Goal: Transaction & Acquisition: Purchase product/service

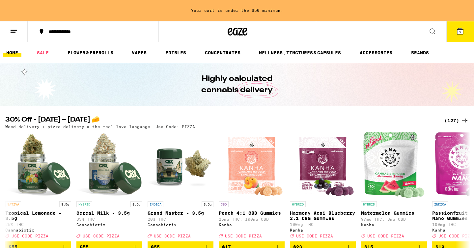
click at [459, 34] on icon at bounding box center [460, 31] width 6 height 6
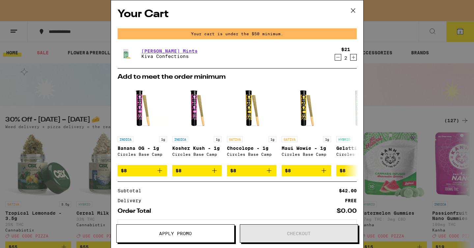
click at [94, 42] on div "Your Cart Your cart is under the $50 minimum. [PERSON_NAME] Mints Kiva Confecti…" at bounding box center [237, 124] width 474 height 248
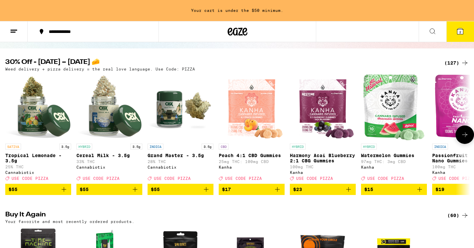
scroll to position [50, 0]
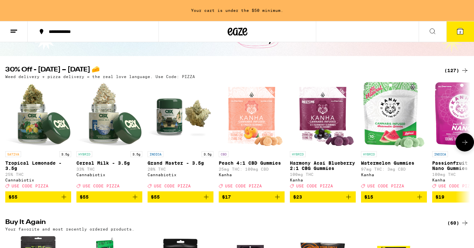
click at [465, 146] on icon at bounding box center [465, 142] width 8 height 8
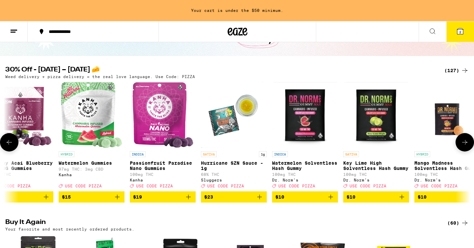
scroll to position [0, 392]
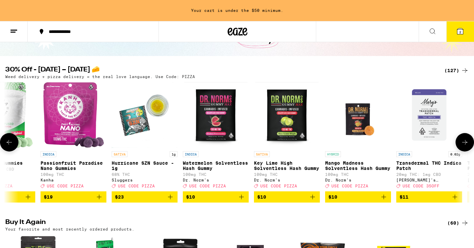
click at [464, 146] on icon at bounding box center [465, 142] width 8 height 8
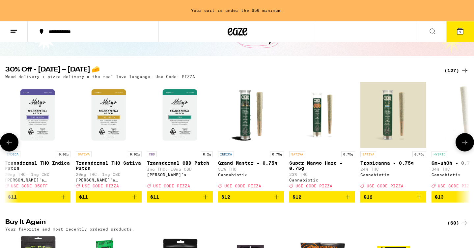
click at [464, 146] on icon at bounding box center [465, 142] width 8 height 8
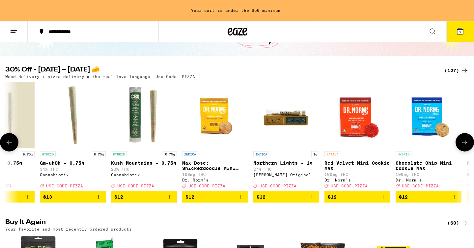
click at [464, 146] on icon at bounding box center [465, 142] width 8 height 8
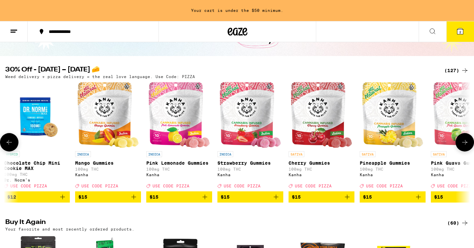
click at [464, 146] on icon at bounding box center [465, 142] width 8 height 8
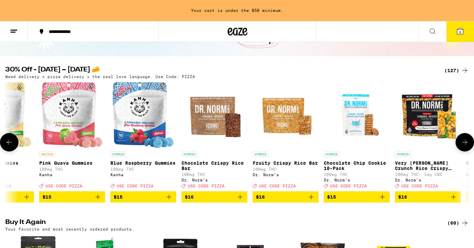
click at [464, 146] on icon at bounding box center [465, 142] width 8 height 8
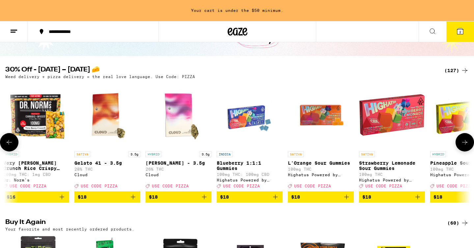
click at [464, 146] on icon at bounding box center [465, 142] width 8 height 8
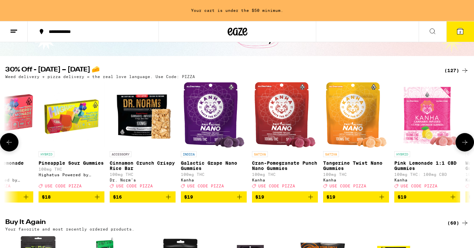
click at [464, 146] on icon at bounding box center [465, 142] width 8 height 8
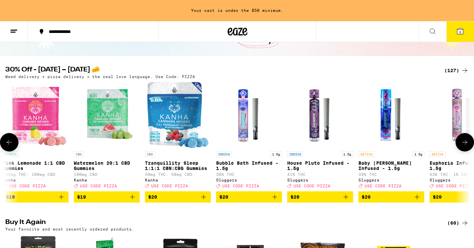
click at [463, 146] on icon at bounding box center [465, 142] width 8 height 8
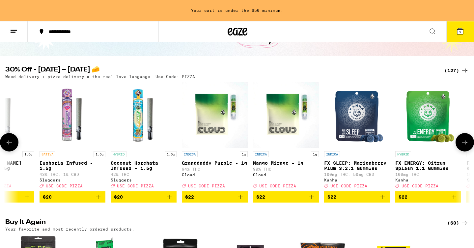
scroll to position [0, 3525]
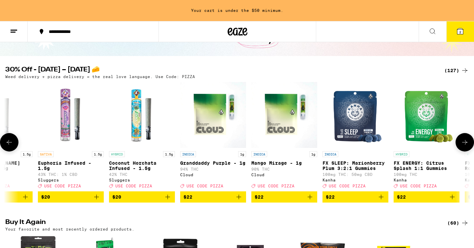
click at [463, 146] on icon at bounding box center [465, 142] width 8 height 8
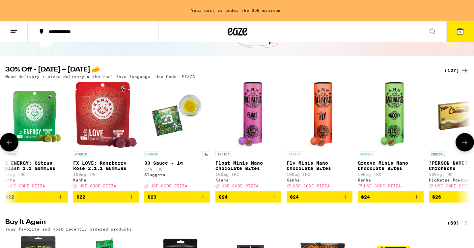
click at [463, 146] on icon at bounding box center [465, 142] width 8 height 8
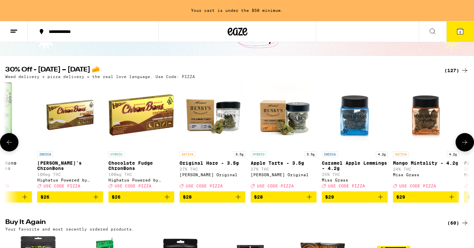
click at [463, 146] on icon at bounding box center [465, 142] width 8 height 8
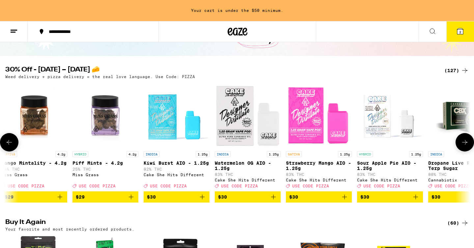
drag, startPoint x: 463, startPoint y: 147, endPoint x: 396, endPoint y: 188, distance: 78.2
click at [447, 154] on div "SATIVA 3.5g Tropical Lemonade - 3.5g 25% THC Cannabiotix Deal Created with Sket…" at bounding box center [237, 142] width 474 height 121
click at [465, 143] on icon at bounding box center [465, 142] width 8 height 8
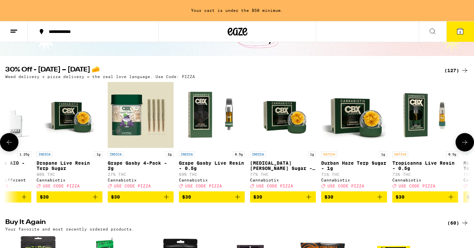
click at [465, 143] on icon at bounding box center [465, 142] width 8 height 8
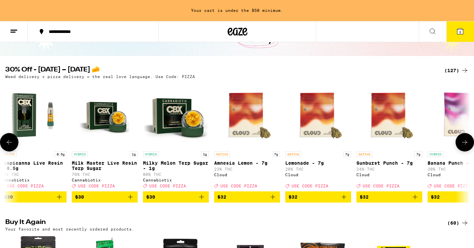
click at [10, 146] on icon at bounding box center [9, 142] width 8 height 8
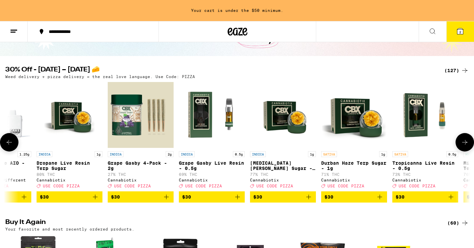
click at [10, 146] on icon at bounding box center [9, 142] width 8 height 8
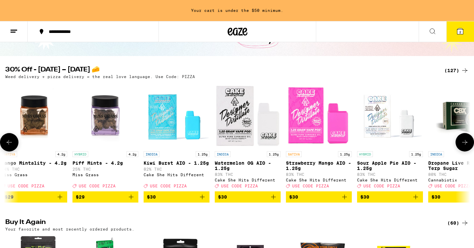
click at [467, 146] on icon at bounding box center [465, 142] width 8 height 8
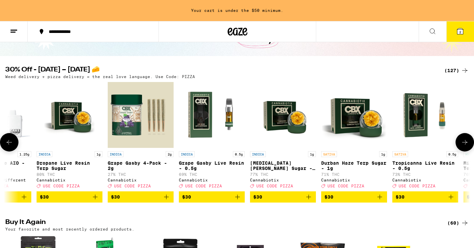
click at [467, 146] on icon at bounding box center [465, 142] width 8 height 8
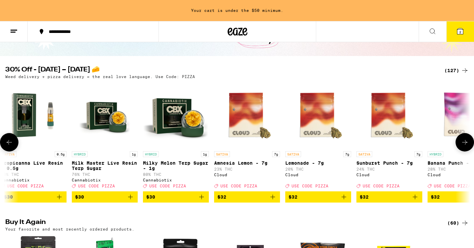
click at [467, 146] on icon at bounding box center [465, 142] width 8 height 8
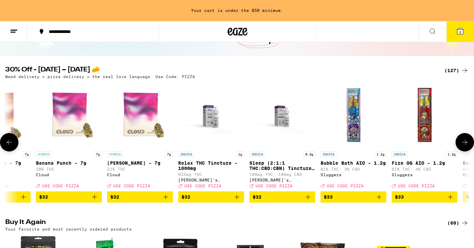
click at [468, 146] on icon at bounding box center [465, 142] width 8 height 8
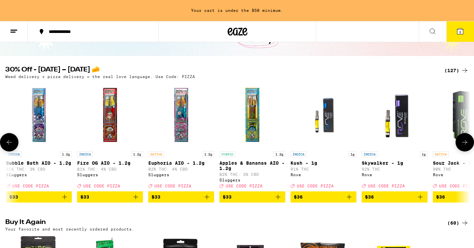
scroll to position [0, 6267]
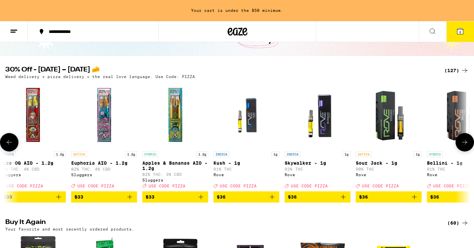
click at [468, 146] on icon at bounding box center [465, 142] width 8 height 8
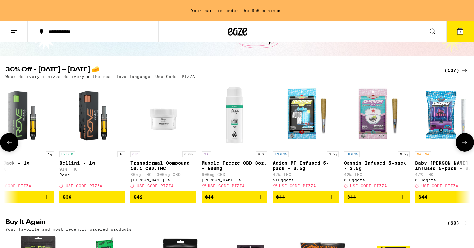
scroll to position [0, 6658]
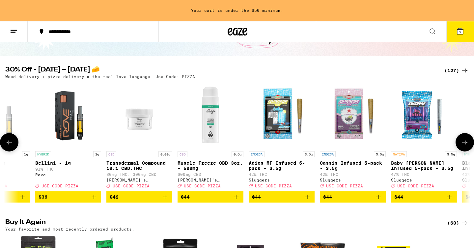
click at [468, 146] on icon at bounding box center [465, 142] width 8 height 8
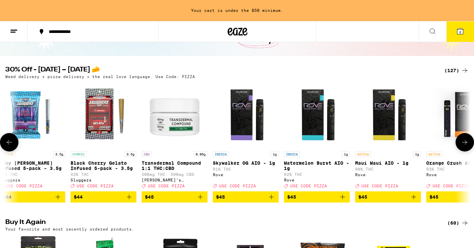
click at [468, 146] on icon at bounding box center [465, 142] width 8 height 8
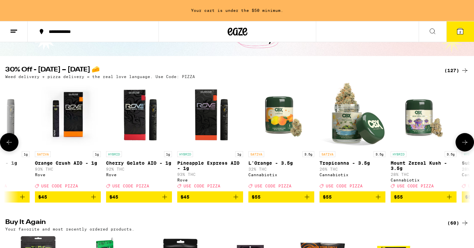
scroll to position [0, 7442]
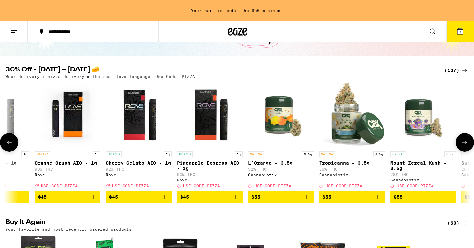
click at [467, 146] on icon at bounding box center [465, 142] width 8 height 8
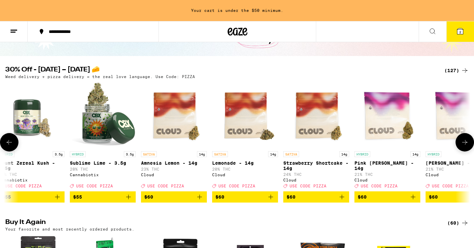
click at [467, 146] on icon at bounding box center [465, 142] width 8 height 8
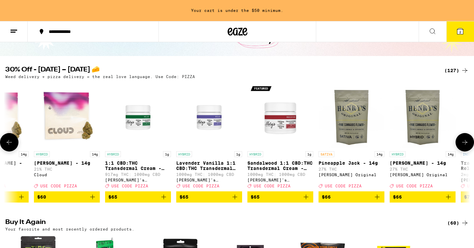
click at [467, 146] on icon at bounding box center [465, 142] width 8 height 8
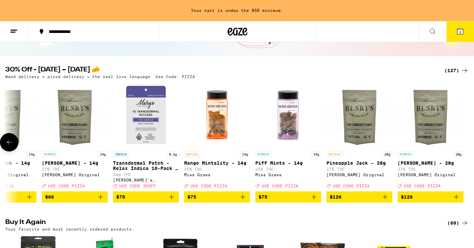
click at [467, 146] on div at bounding box center [465, 142] width 18 height 18
click at [10, 144] on icon at bounding box center [9, 142] width 8 height 8
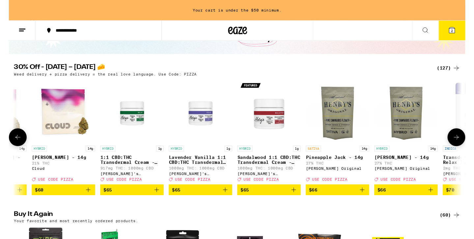
scroll to position [0, 8181]
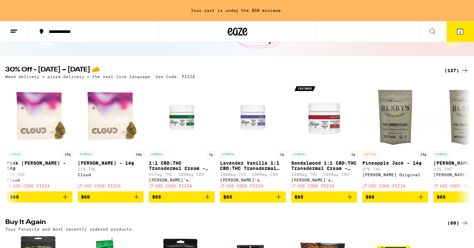
click at [452, 72] on div "(127)" at bounding box center [456, 71] width 24 height 8
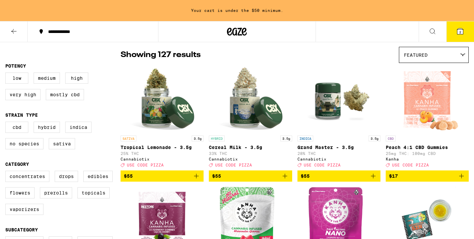
drag, startPoint x: 463, startPoint y: 35, endPoint x: 115, endPoint y: 209, distance: 389.6
click at [449, 35] on div "30% Off - [DATE] – [DATE] 🧀 Weed delivery + pizza delivery = the real love lang…" at bounding box center [237, 13] width 474 height 43
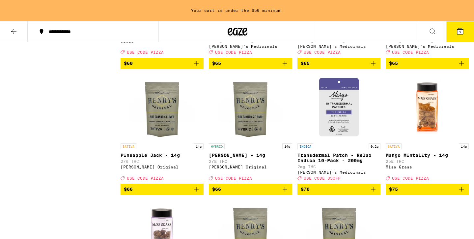
scroll to position [3749, 0]
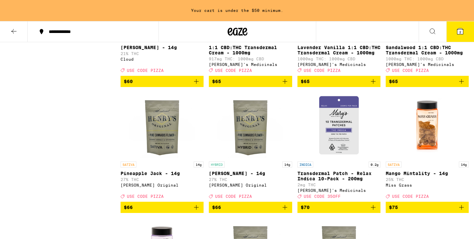
click at [185, 85] on span "$60" at bounding box center [162, 81] width 76 height 8
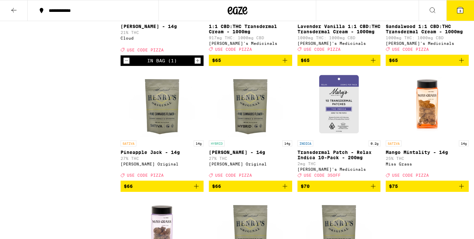
click at [460, 13] on icon at bounding box center [460, 10] width 6 height 6
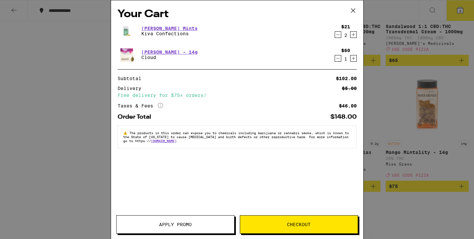
click at [189, 217] on button "Apply Promo" at bounding box center [175, 224] width 118 height 18
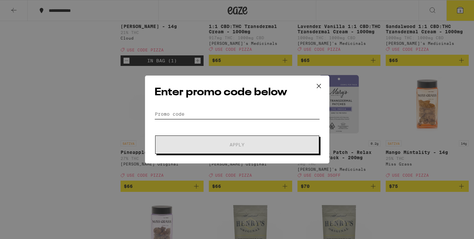
click at [193, 109] on input "Promo Code" at bounding box center [236, 114] width 165 height 10
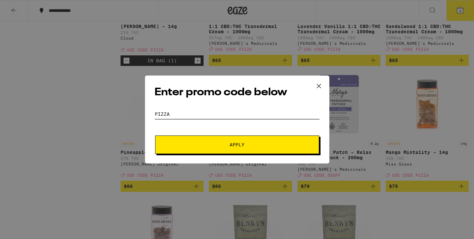
type input "Pizza"
click at [211, 143] on span "Apply" at bounding box center [237, 144] width 119 height 5
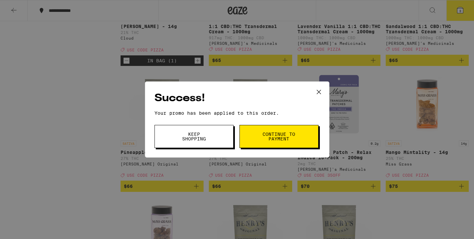
click at [296, 139] on button "Continue to payment" at bounding box center [278, 136] width 79 height 23
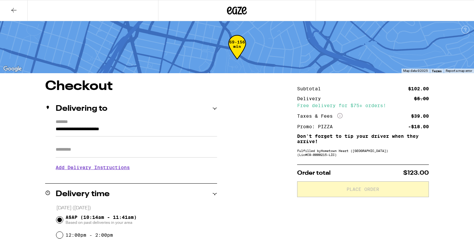
click at [209, 192] on div "Delivery time" at bounding box center [131, 194] width 172 height 8
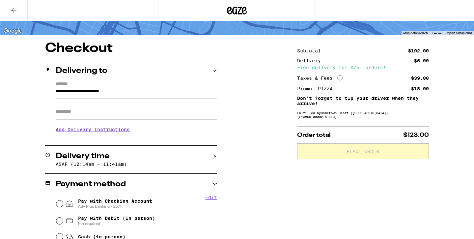
scroll to position [39, 0]
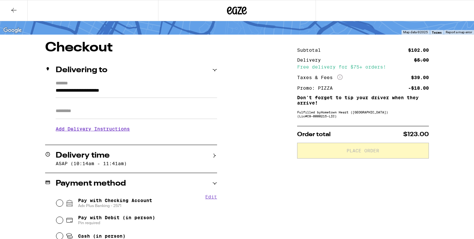
click at [56, 205] on fieldset "Edit Pay with Checking Account Adv Plus Banking - 2571 Pay with Debit (in perso…" at bounding box center [136, 218] width 161 height 49
click at [58, 205] on input "Pay with Checking Account Adv Plus Banking - 2571" at bounding box center [59, 203] width 7 height 7
radio input "true"
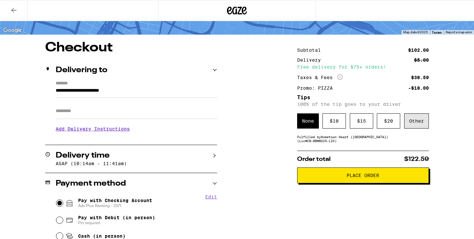
click at [415, 123] on div "Other" at bounding box center [416, 120] width 25 height 15
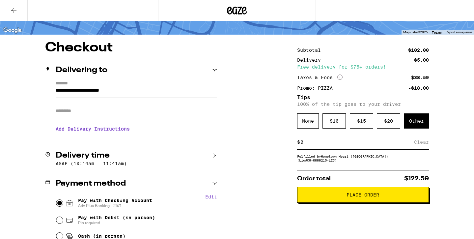
click at [315, 145] on input at bounding box center [357, 142] width 114 height 6
type input "5"
click at [422, 144] on div "Save" at bounding box center [423, 142] width 12 height 14
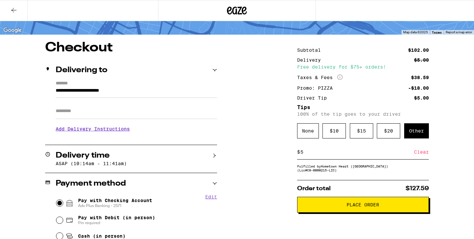
click at [359, 207] on span "Place Order" at bounding box center [363, 204] width 33 height 5
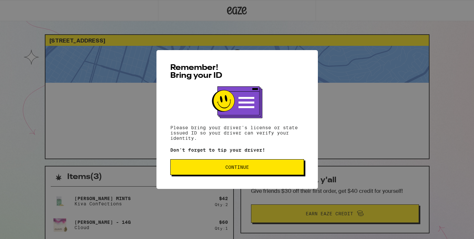
click at [232, 169] on span "Continue" at bounding box center [237, 167] width 24 height 5
